Goal: Communication & Community: Answer question/provide support

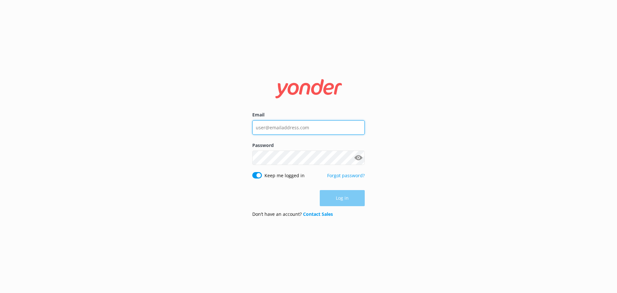
type input "[EMAIL_ADDRESS][DOMAIN_NAME]"
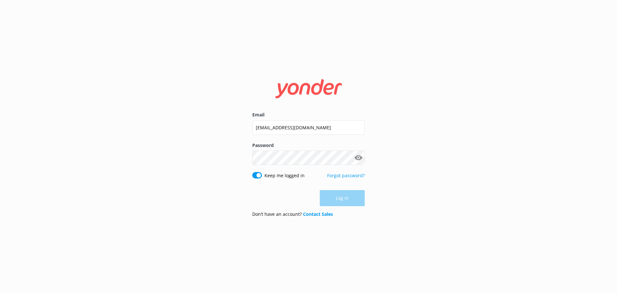
click at [345, 199] on div "Log in" at bounding box center [308, 198] width 112 height 16
click at [345, 199] on button "Log in" at bounding box center [342, 198] width 45 height 16
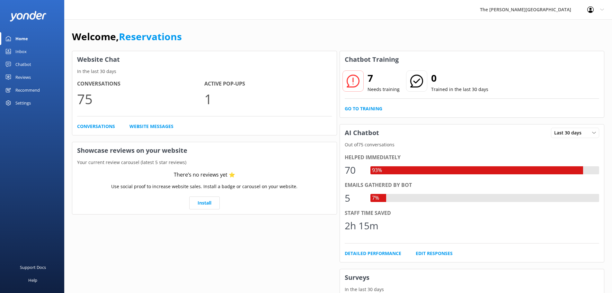
click at [24, 47] on div "Inbox" at bounding box center [20, 51] width 11 height 13
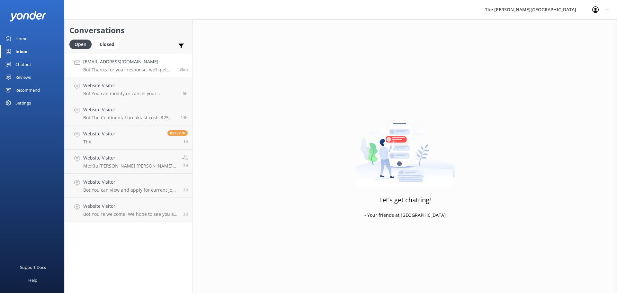
click at [129, 68] on p "Bot: Thanks for your response, we'll get back to you as soon as we can during o…" at bounding box center [129, 70] width 92 height 6
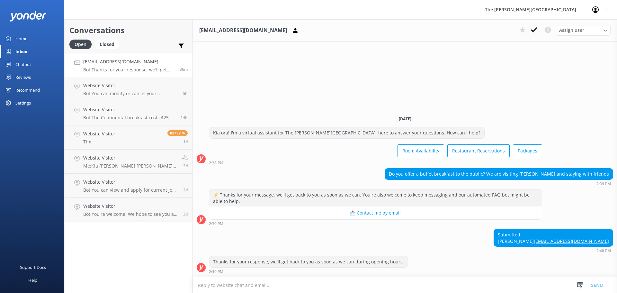
click at [330, 280] on textarea at bounding box center [405, 285] width 424 height 16
drag, startPoint x: 551, startPoint y: 241, endPoint x: 619, endPoint y: 241, distance: 68.1
click at [617, 241] on html "The [PERSON_NAME] Hotel Profile Settings Logout Home Inbox Chatbot Content Prod…" at bounding box center [308, 146] width 617 height 293
copy link "[EMAIL_ADDRESS][DOMAIN_NAME]"
click at [266, 287] on textarea at bounding box center [405, 285] width 424 height 16
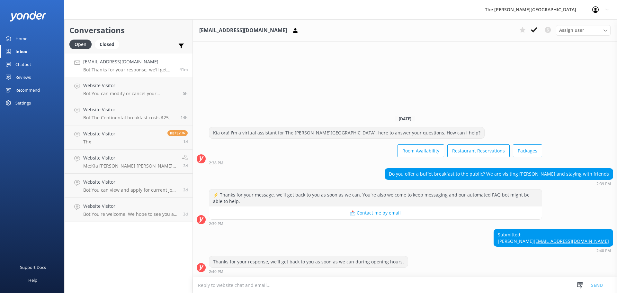
paste textarea "Yes, we do offer Breakfast to the public, as well as it is 35 NZD for an Adult …"
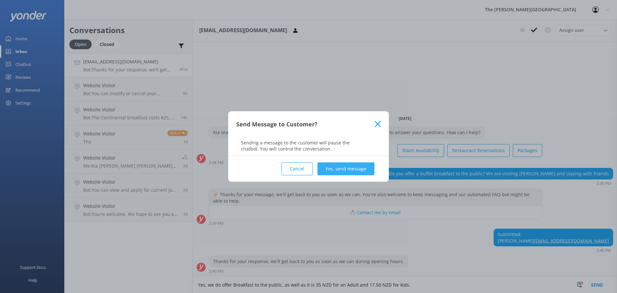
type textarea "Yes, we do offer Breakfast to the public, as well as it is 35 NZD for an Adult …"
click at [338, 166] on button "Yes, send message" at bounding box center [346, 168] width 57 height 13
